Goal: Task Accomplishment & Management: Manage account settings

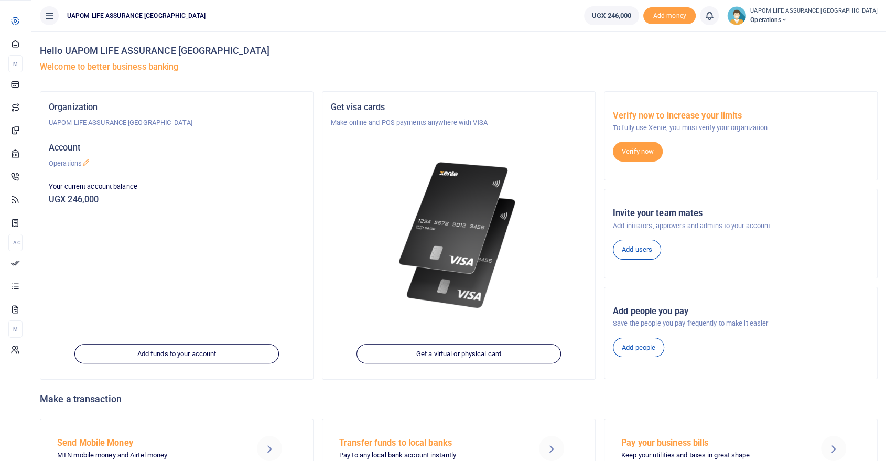
click at [0, 0] on span "Internet" at bounding box center [0, 0] width 0 height 0
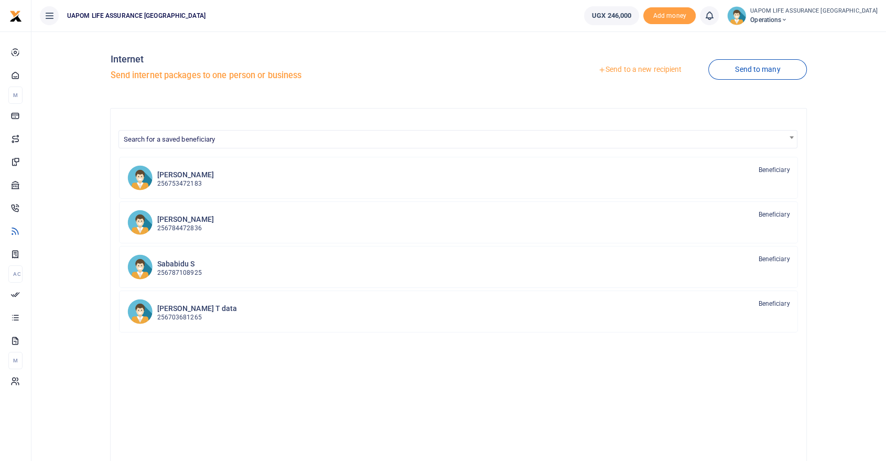
click at [666, 70] on link "Send to a new recipient" at bounding box center [639, 69] width 137 height 19
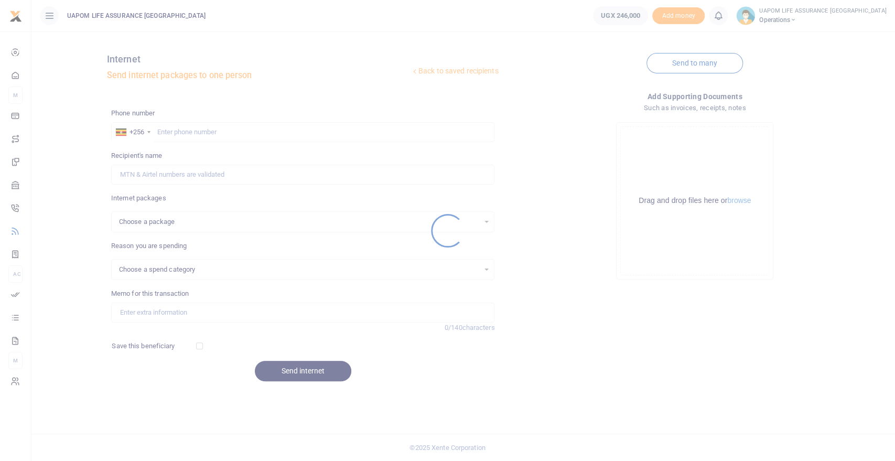
select select
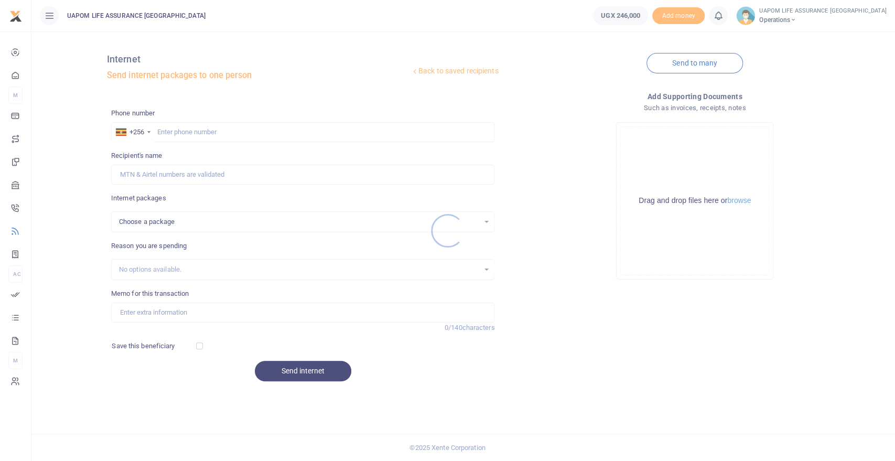
click at [224, 131] on div at bounding box center [447, 230] width 895 height 461
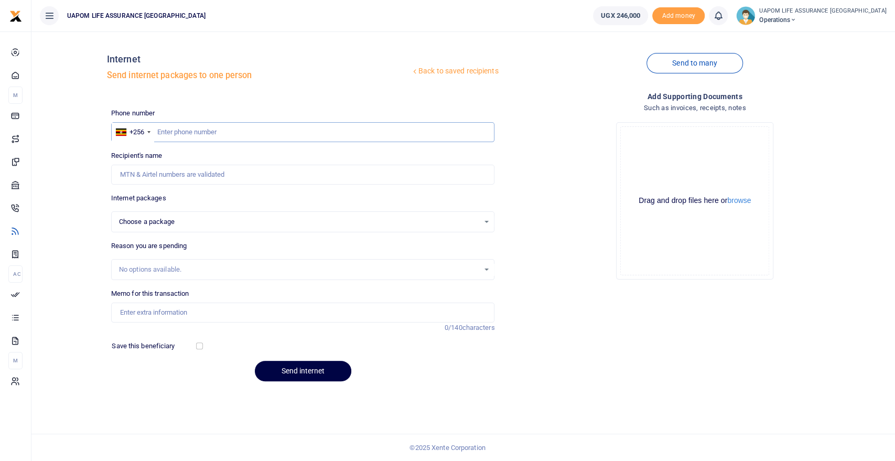
click at [224, 131] on input "text" at bounding box center [303, 132] width 384 height 20
type input "775852607"
select select
type input "775852607"
click at [250, 221] on div "Choose a package" at bounding box center [299, 221] width 361 height 10
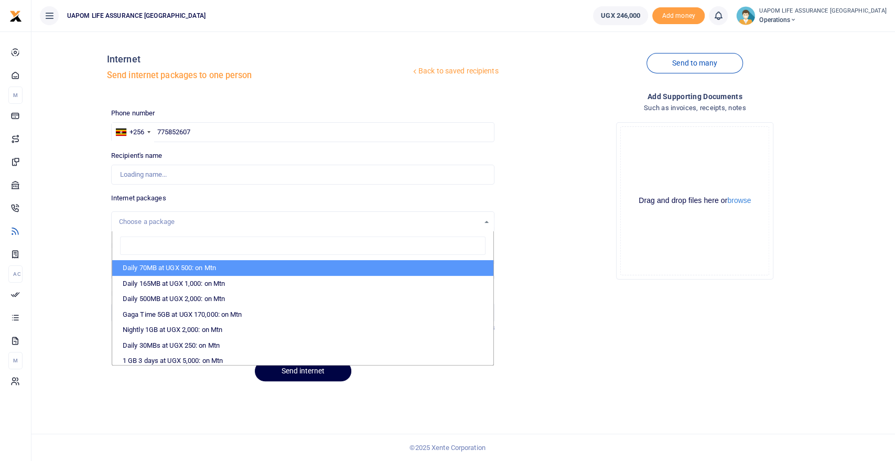
type input "[PERSON_NAME]"
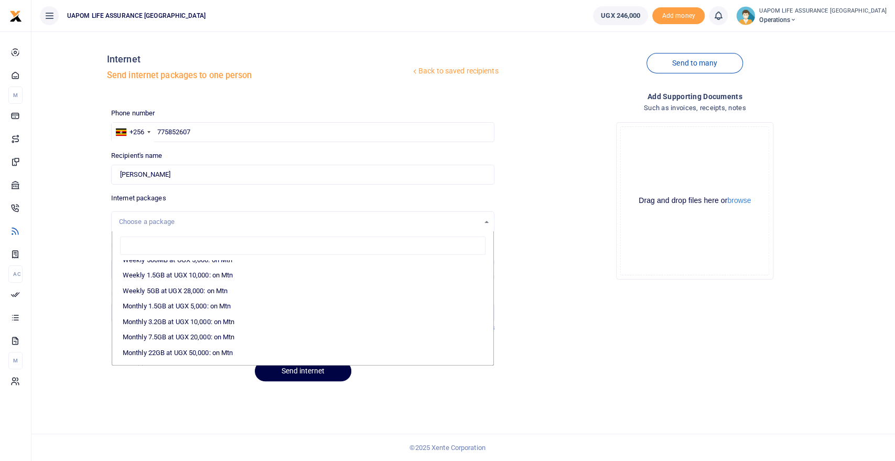
scroll to position [175, 0]
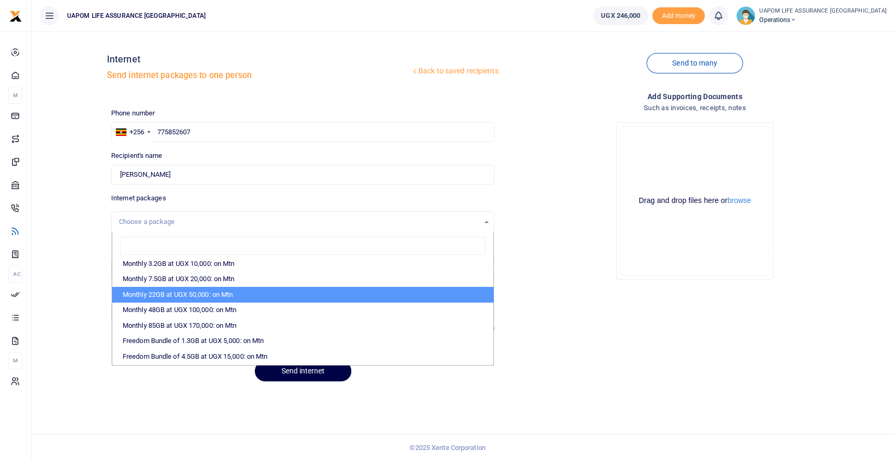
click at [213, 292] on li "Monthly 22GB at UGX 50,000: on Mtn" at bounding box center [303, 295] width 382 height 16
select select "CXpJYDqUGIMMdw3YXKilkAodr3ix5COxIAXy7MdavpbFAxMIqXt/dw=="
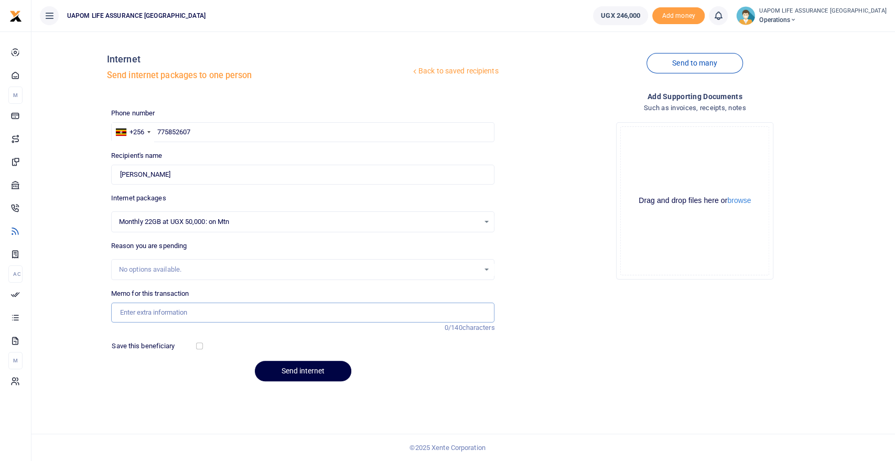
click at [197, 310] on input "Memo for this transaction" at bounding box center [303, 312] width 384 height 20
type input "Support work"
click at [303, 365] on button "Send internet" at bounding box center [303, 371] width 96 height 20
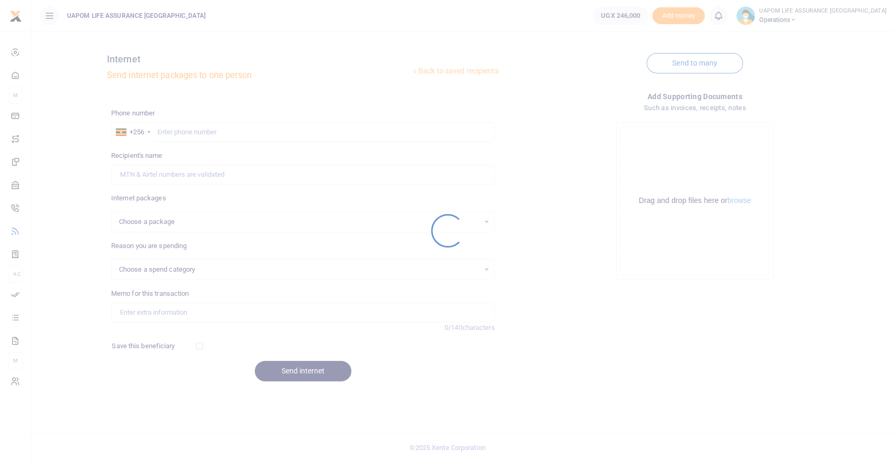
select select
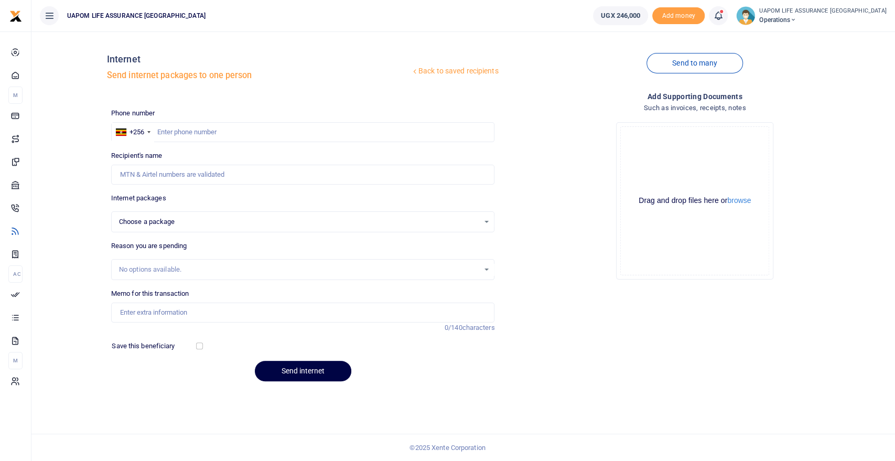
click at [723, 17] on icon at bounding box center [718, 16] width 10 height 12
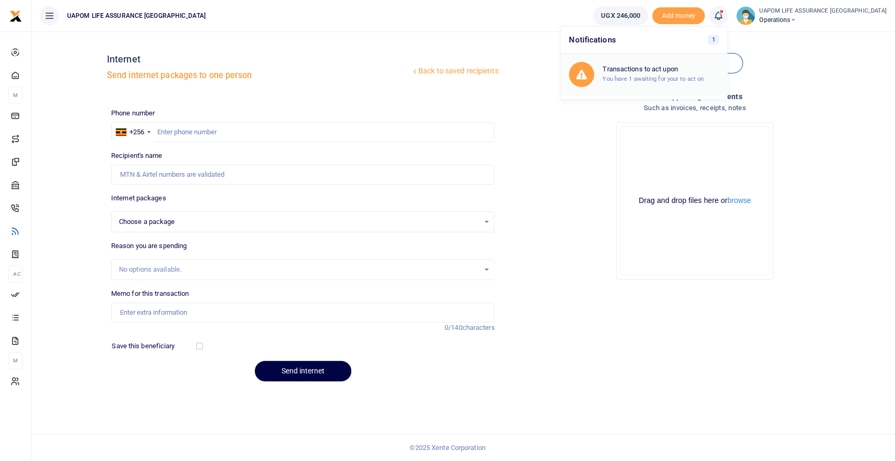
click at [680, 76] on small "You have 1 awaiting for your to act on" at bounding box center [652, 78] width 101 height 7
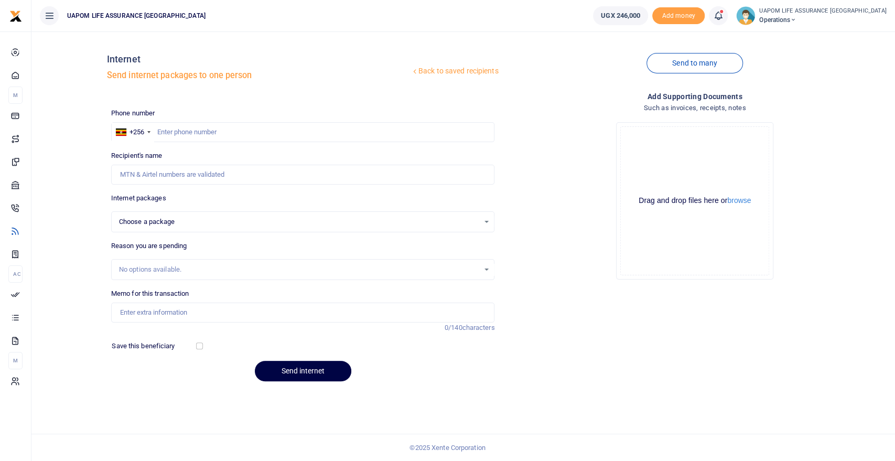
click at [723, 16] on icon at bounding box center [718, 16] width 10 height 12
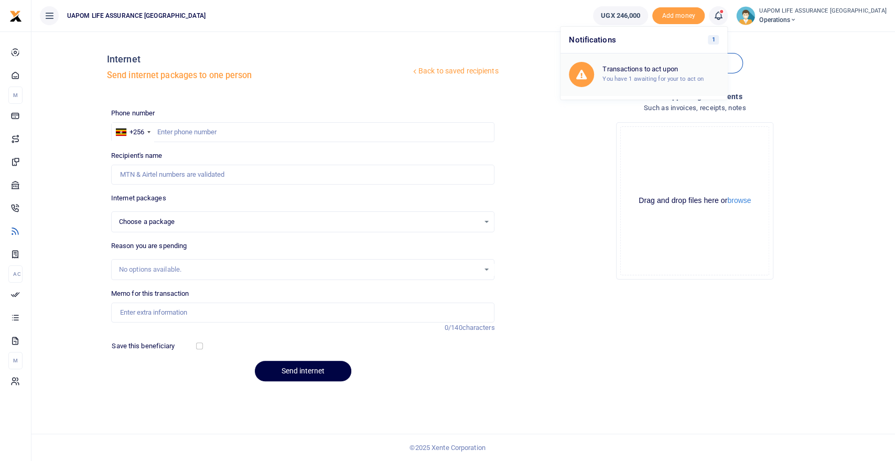
click at [709, 71] on h6 "Transactions to act upon" at bounding box center [660, 69] width 116 height 8
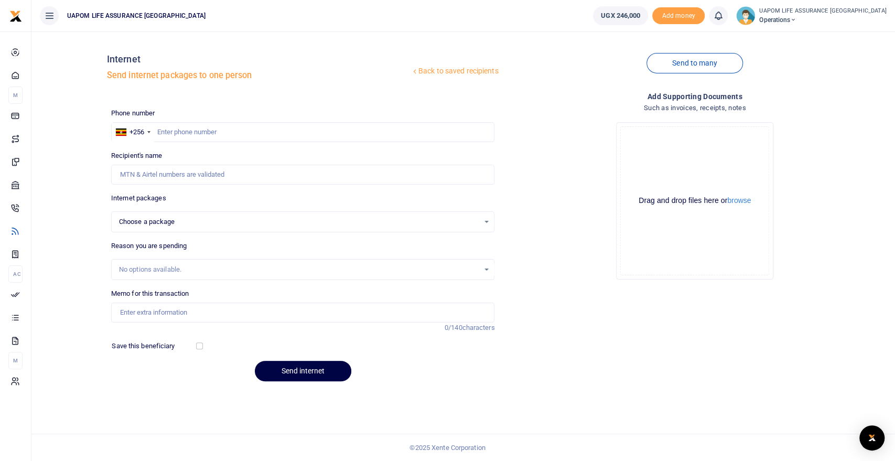
click at [723, 19] on icon at bounding box center [718, 16] width 10 height 12
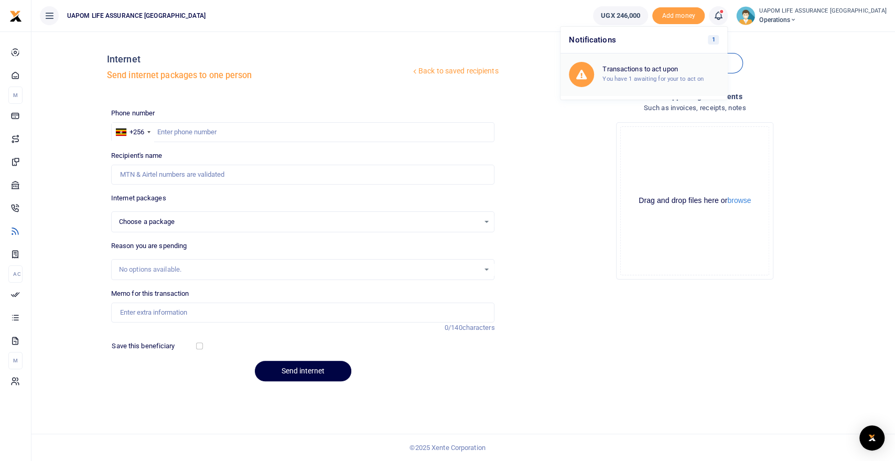
click at [686, 75] on small "You have 1 awaiting for your to act on" at bounding box center [652, 78] width 101 height 7
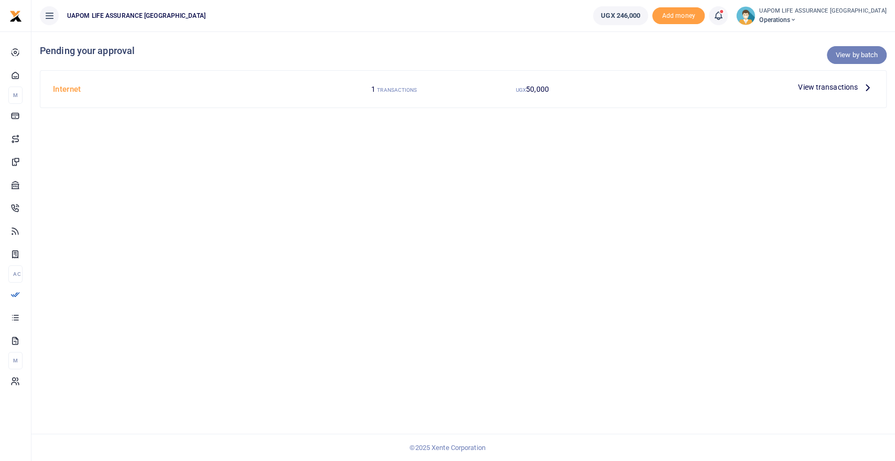
click at [872, 59] on link "View by batch" at bounding box center [857, 55] width 60 height 18
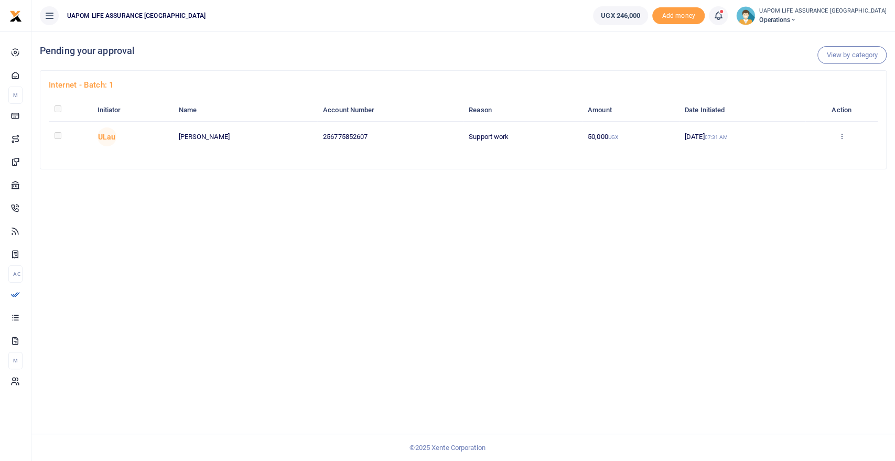
click at [841, 136] on icon at bounding box center [841, 135] width 7 height 7
click at [800, 155] on link "Approve" at bounding box center [803, 153] width 83 height 15
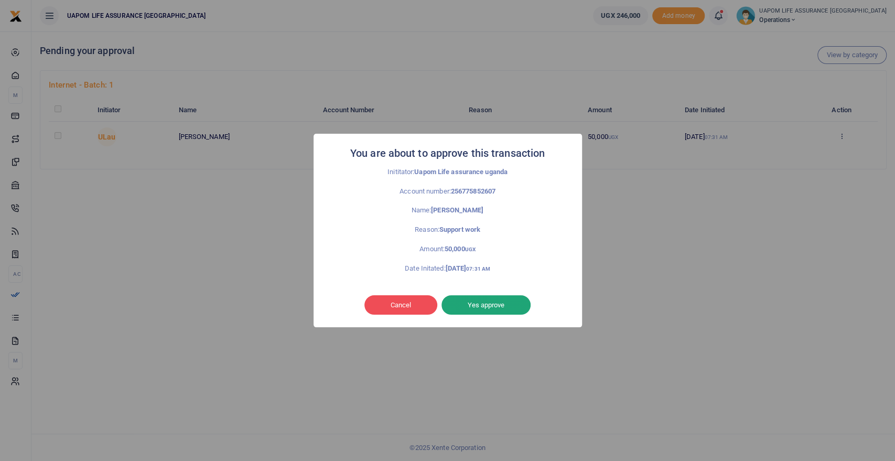
click at [504, 301] on button "Yes approve" at bounding box center [485, 305] width 89 height 20
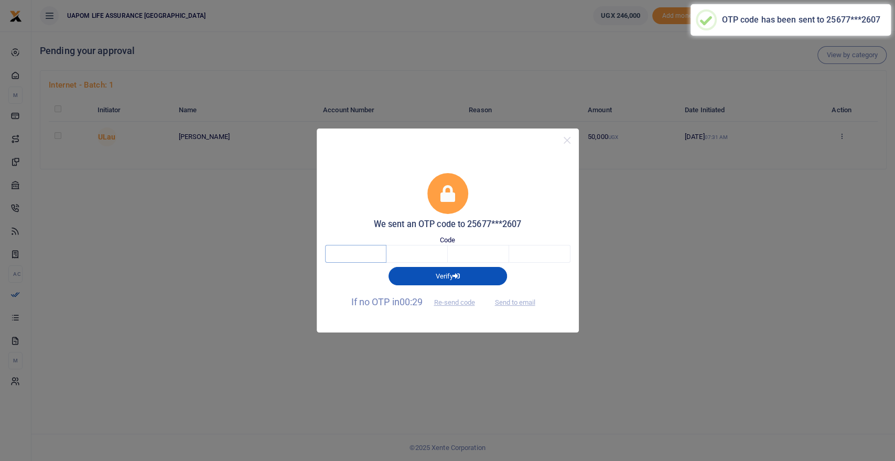
click at [362, 255] on input "text" at bounding box center [355, 254] width 61 height 18
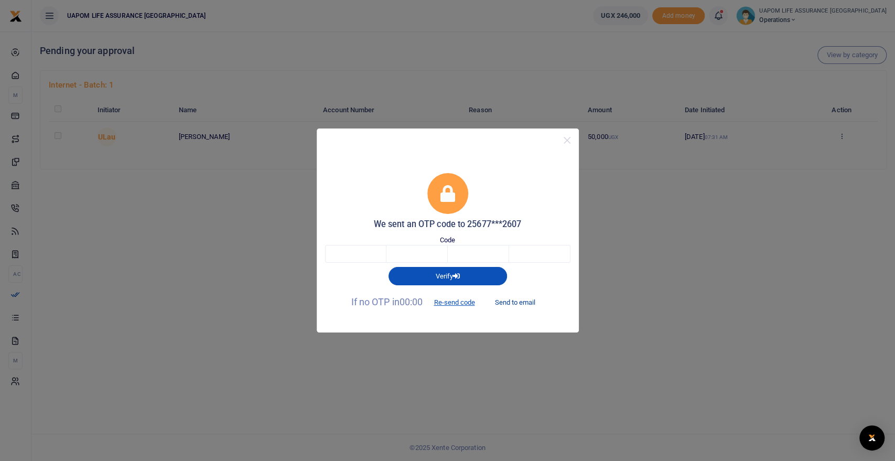
click at [529, 305] on button "Send to email" at bounding box center [514, 303] width 58 height 18
click at [353, 253] on input "text" at bounding box center [355, 254] width 61 height 18
type input "1"
type input "3"
type input "0"
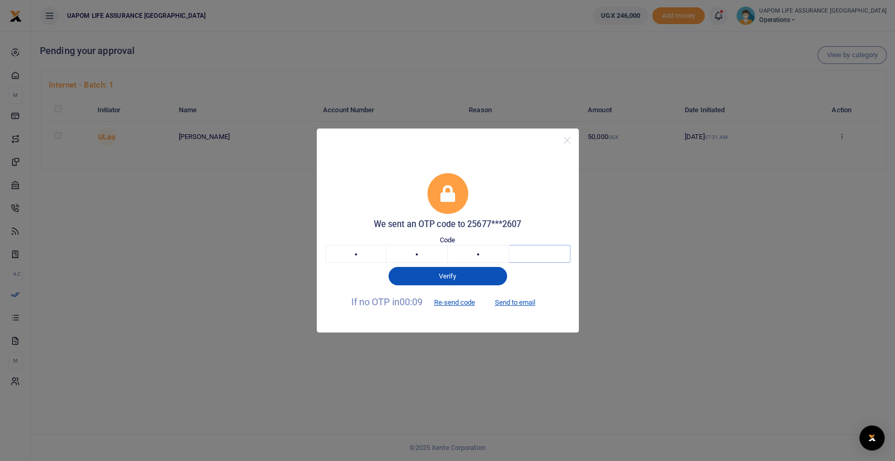
type input "6"
